Goal: Information Seeking & Learning: Learn about a topic

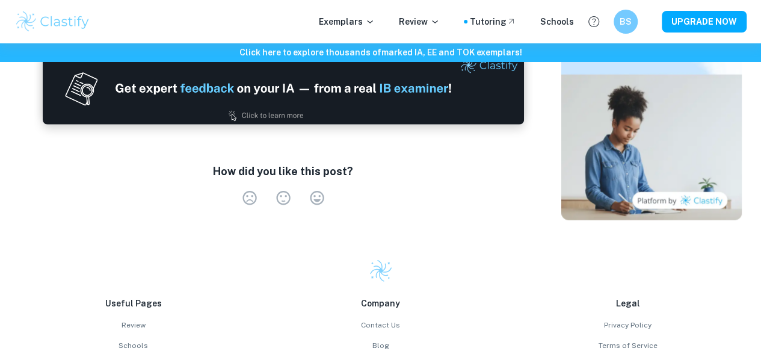
scroll to position [1553, 0]
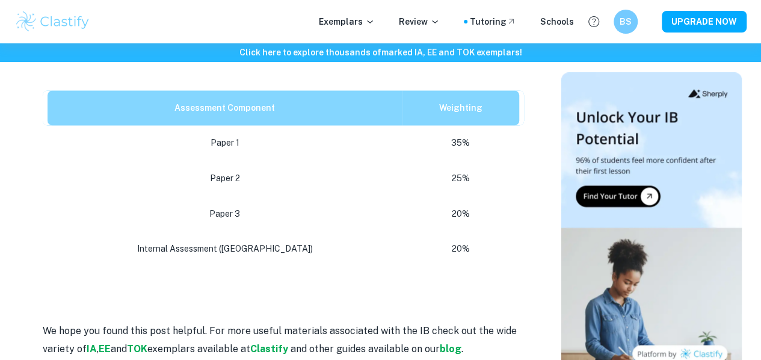
scroll to position [861, 0]
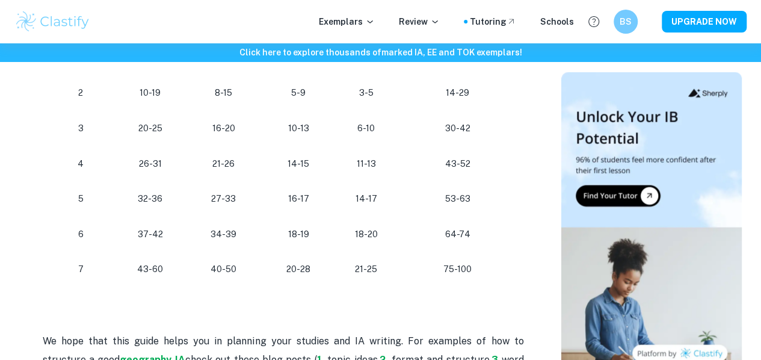
scroll to position [1193, 0]
click at [479, 144] on td "30-42" at bounding box center [460, 128] width 128 height 36
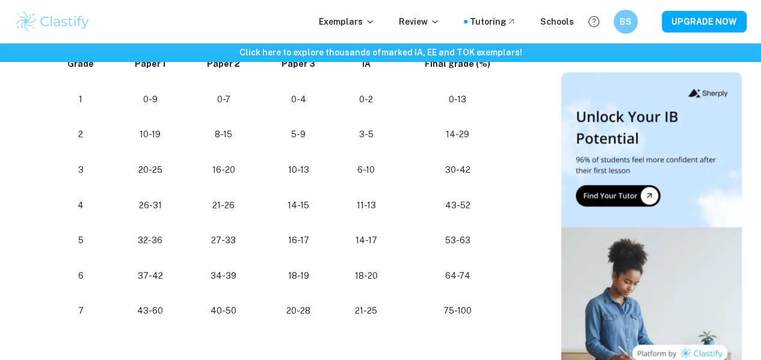
scroll to position [1148, 0]
